Goal: Information Seeking & Learning: Learn about a topic

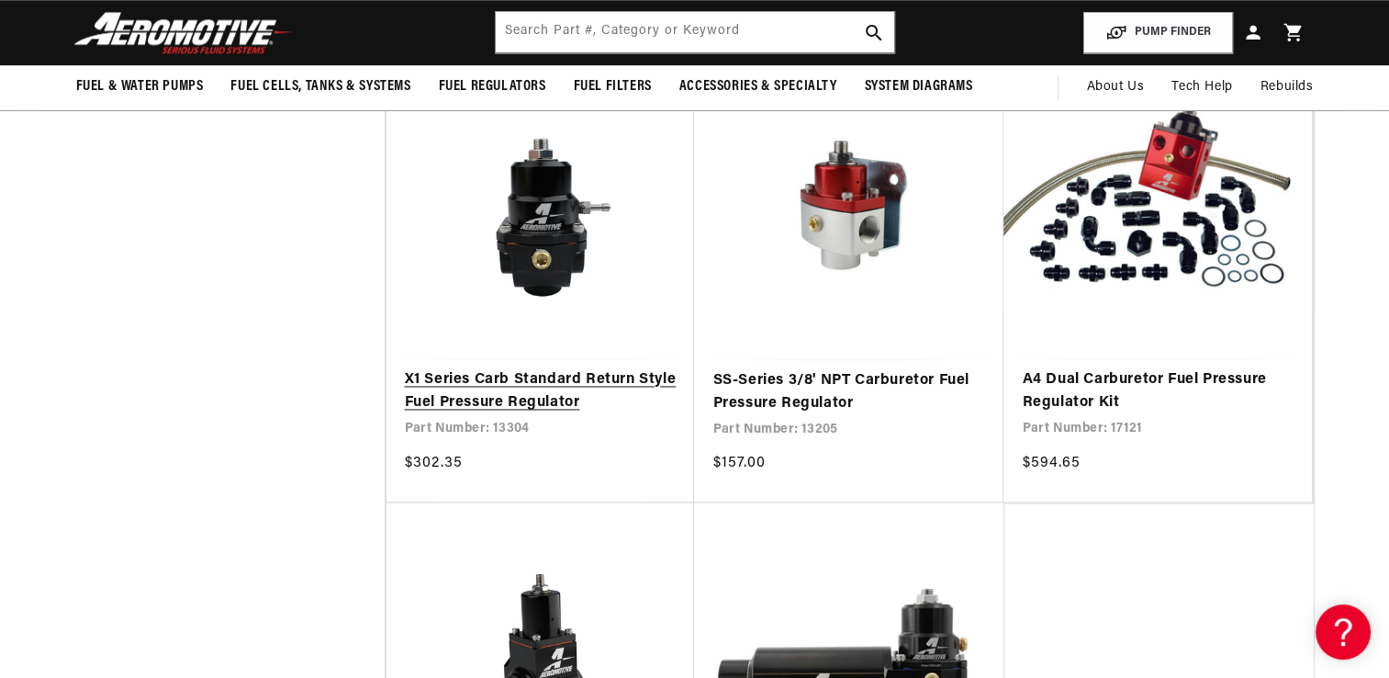
click at [467, 393] on link "X1 Series Carb Standard Return Style Fuel Pressure Regulator" at bounding box center [541, 391] width 272 height 47
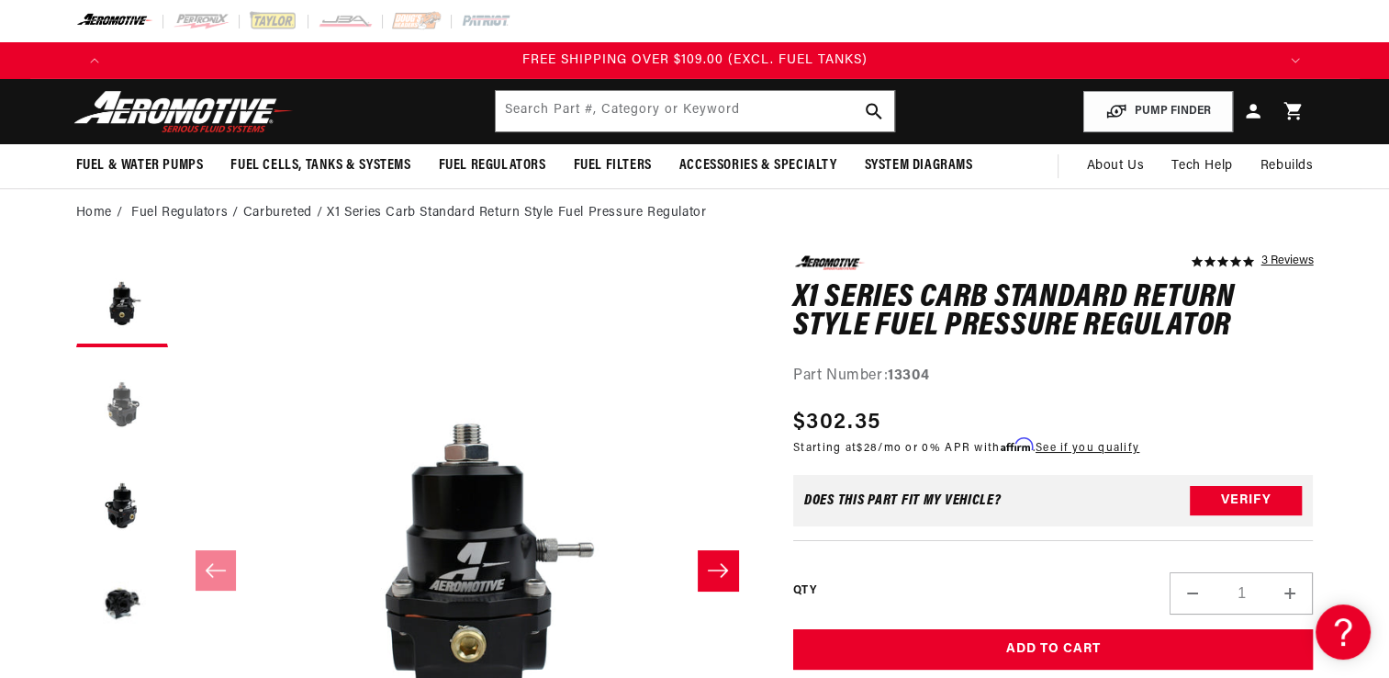
click at [121, 409] on button "Load image 2 in gallery view" at bounding box center [122, 402] width 92 height 92
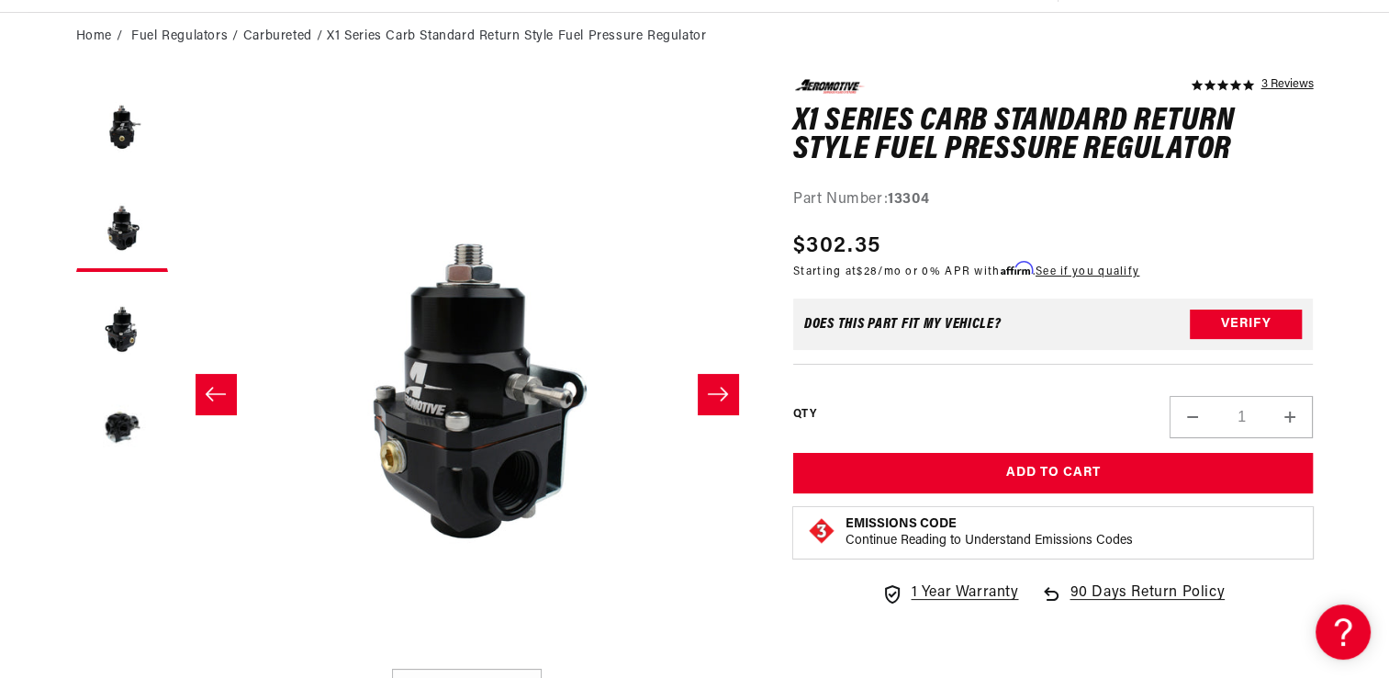
click at [725, 398] on icon "Slide right" at bounding box center [718, 394] width 22 height 18
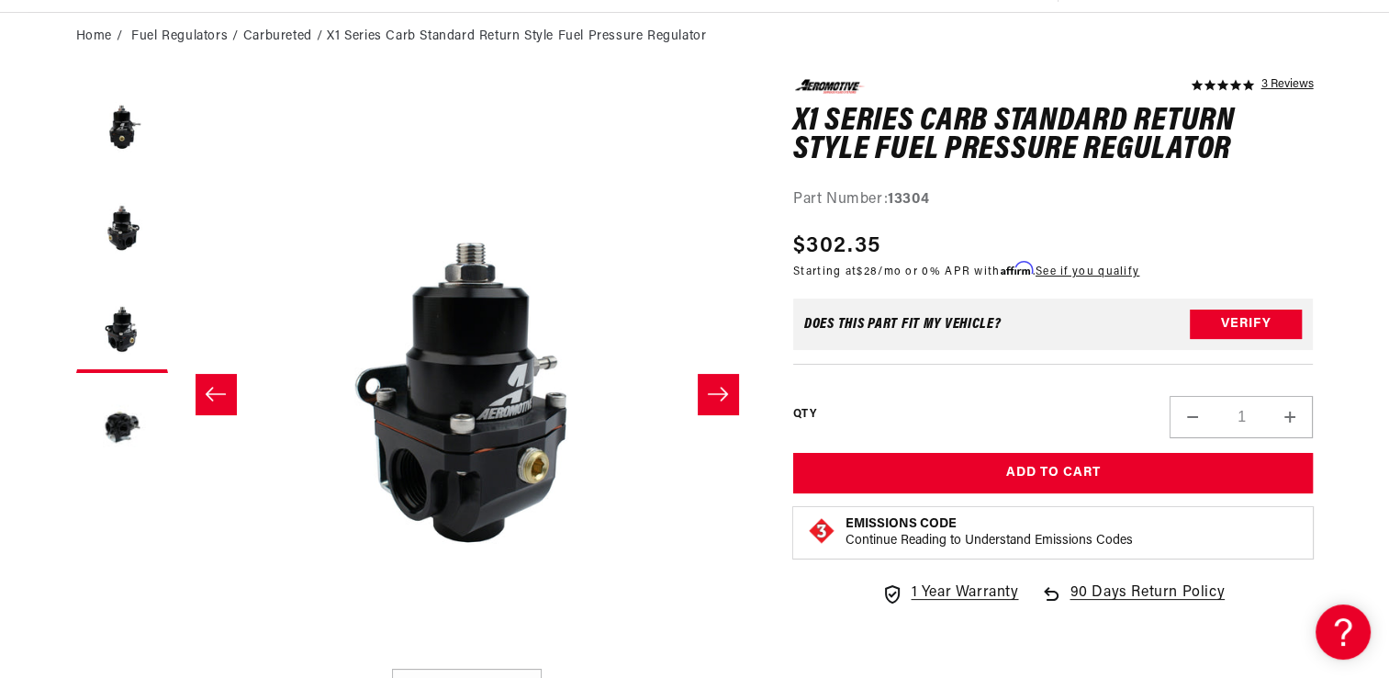
click at [725, 398] on icon "Slide right" at bounding box center [718, 394] width 22 height 18
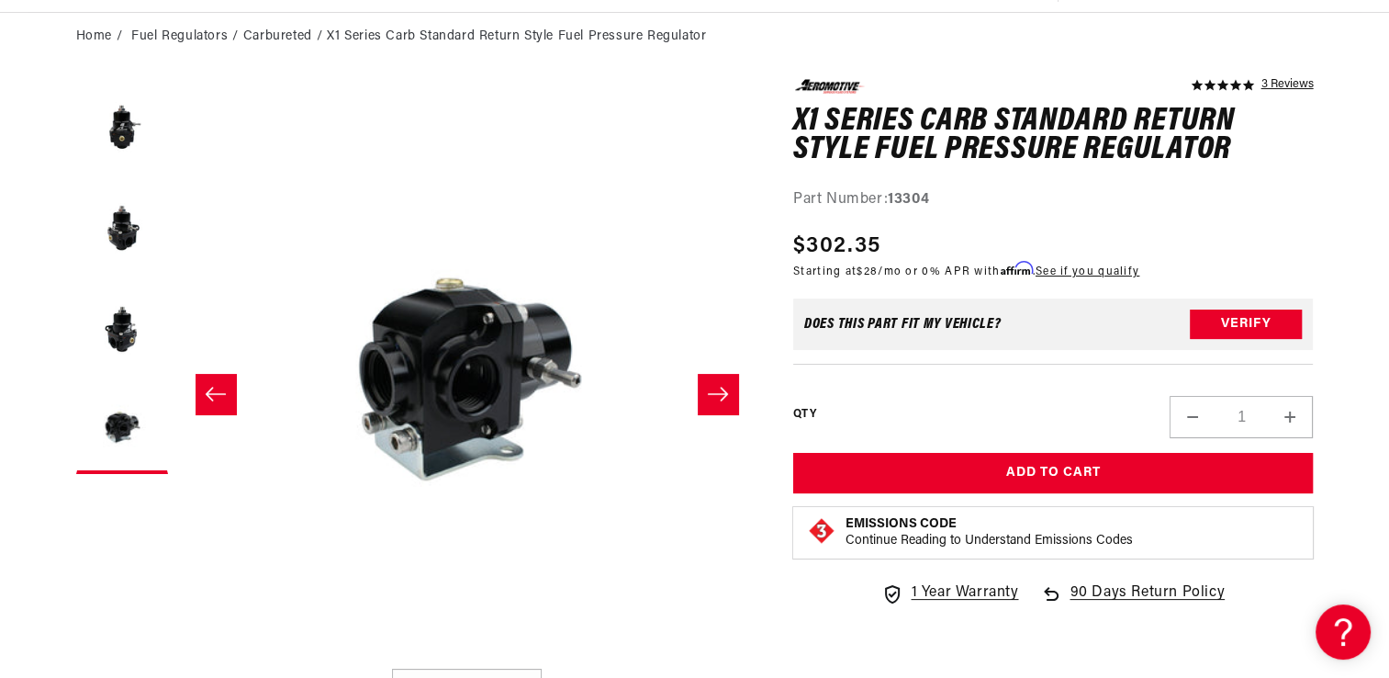
click at [725, 398] on icon "Slide right" at bounding box center [718, 394] width 22 height 18
click at [716, 390] on icon "Slide right" at bounding box center [718, 394] width 22 height 18
